Goal: Check status: Check status

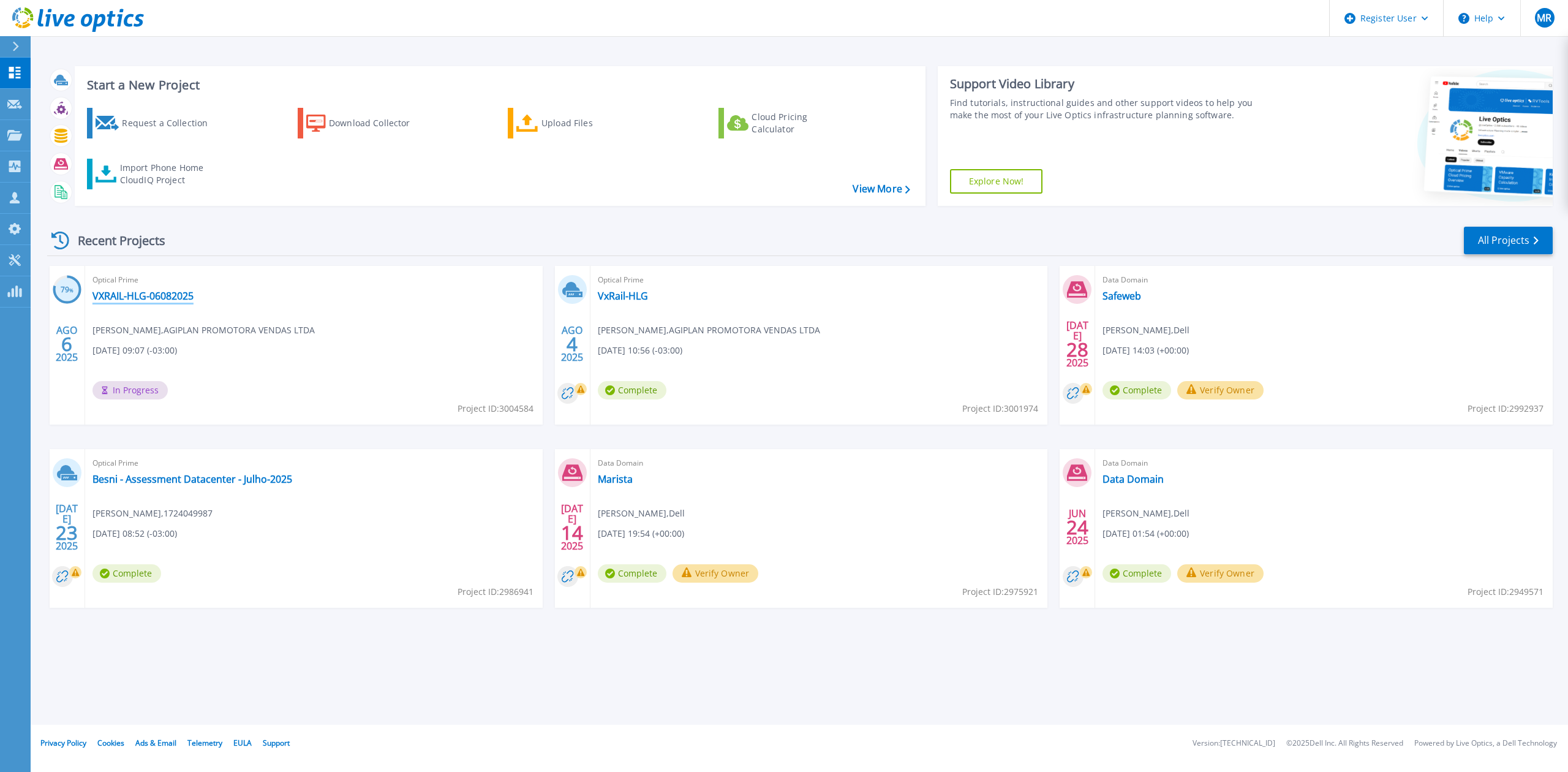
click at [165, 299] on link "VXRAIL-HLG-06082025" at bounding box center [143, 296] width 101 height 12
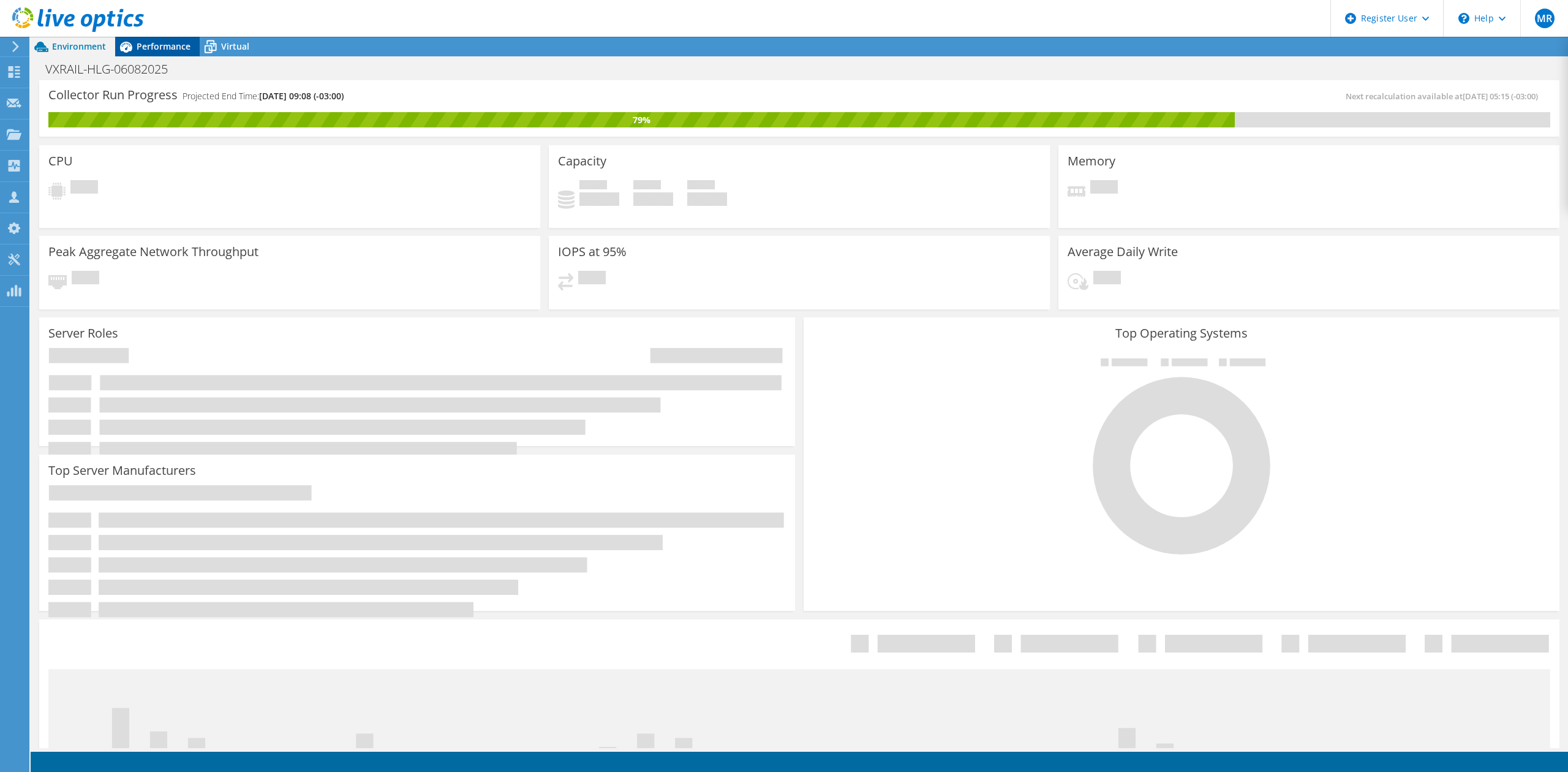
click at [176, 39] on div "Performance" at bounding box center [158, 46] width 84 height 19
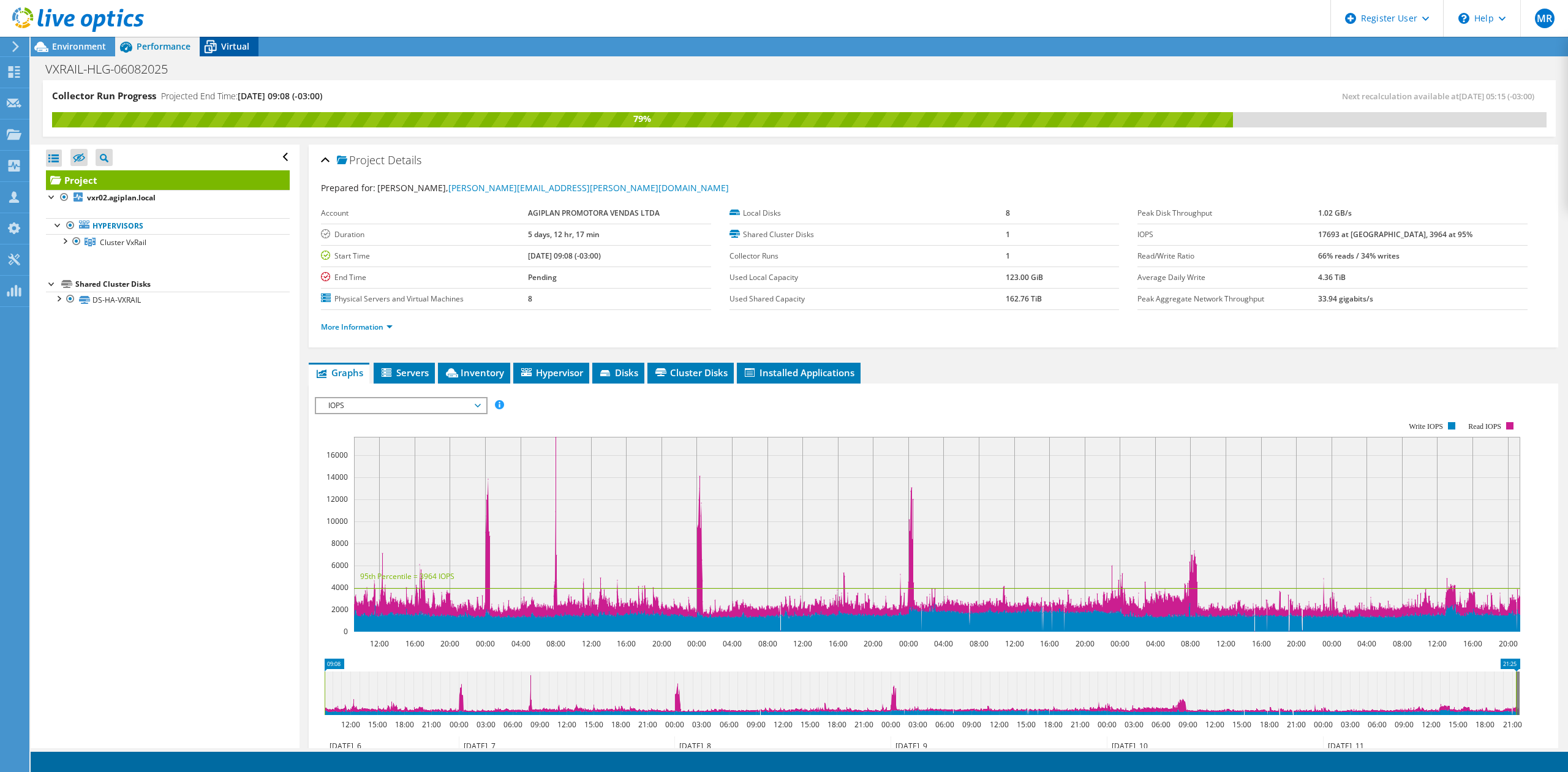
click at [217, 44] on icon at bounding box center [210, 46] width 21 height 21
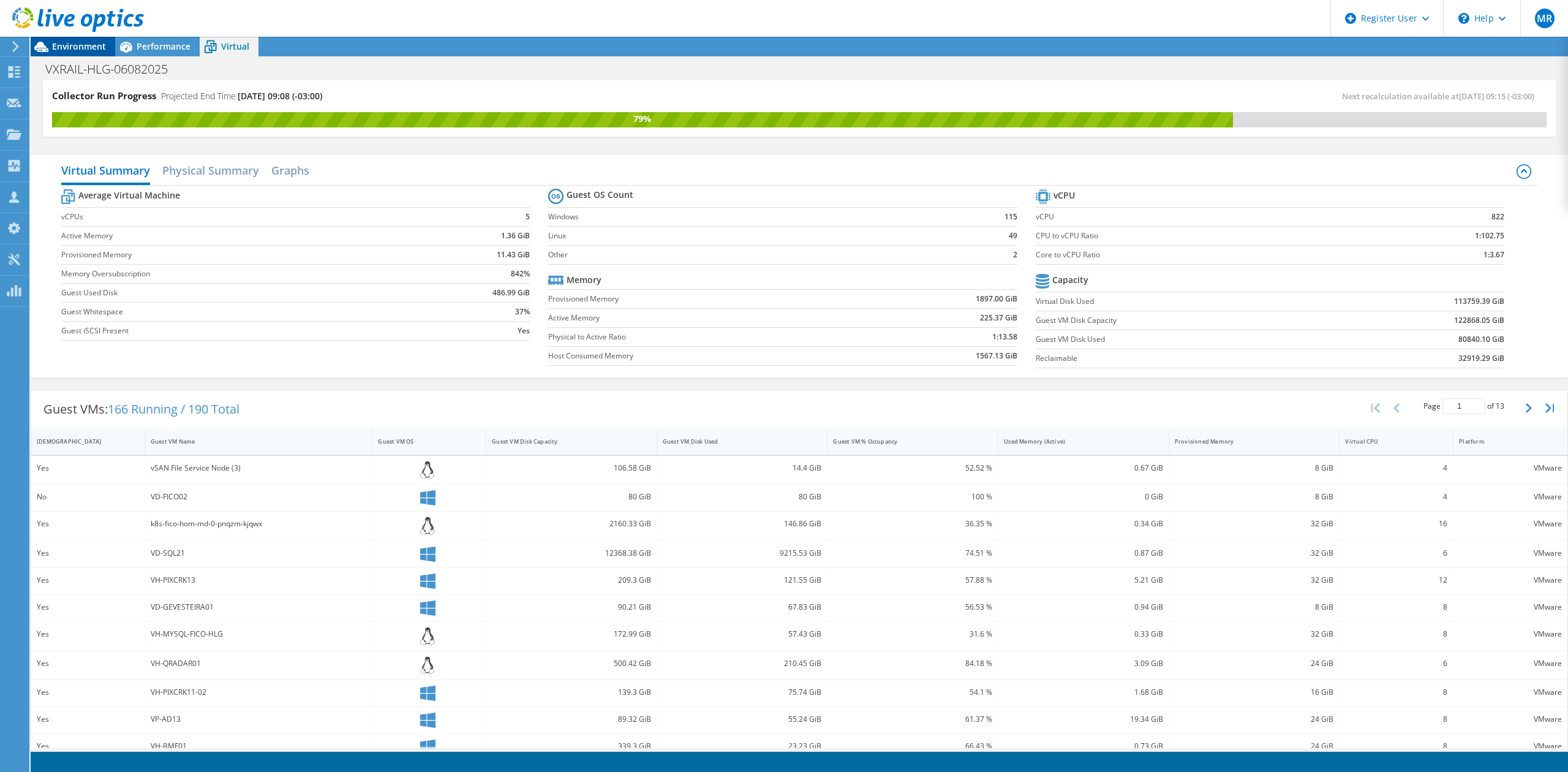
click at [82, 49] on span "Environment" at bounding box center [79, 46] width 54 height 12
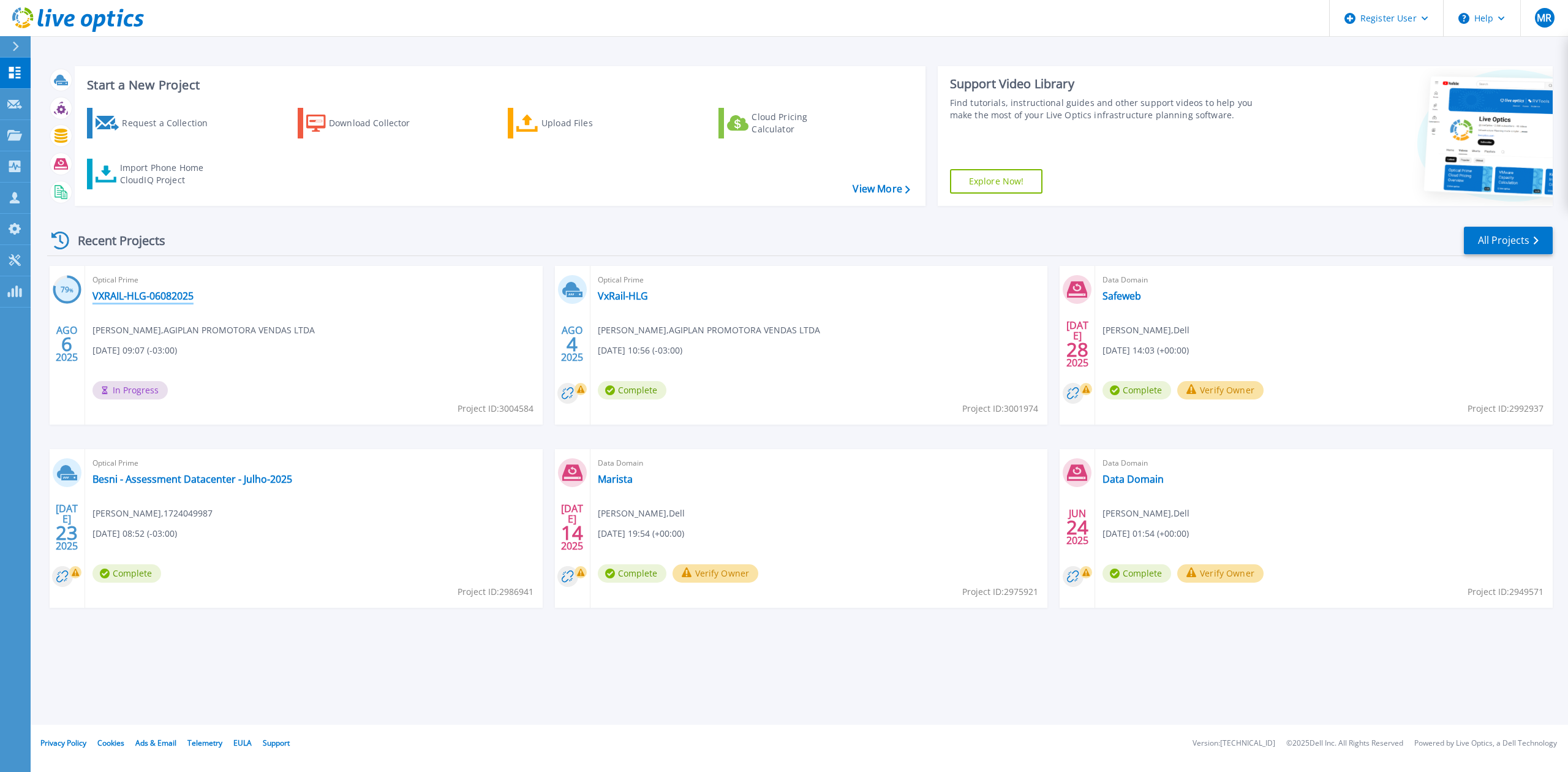
click at [139, 296] on link "VXRAIL-HLG-06082025" at bounding box center [143, 296] width 101 height 12
